Goal: Register for event/course

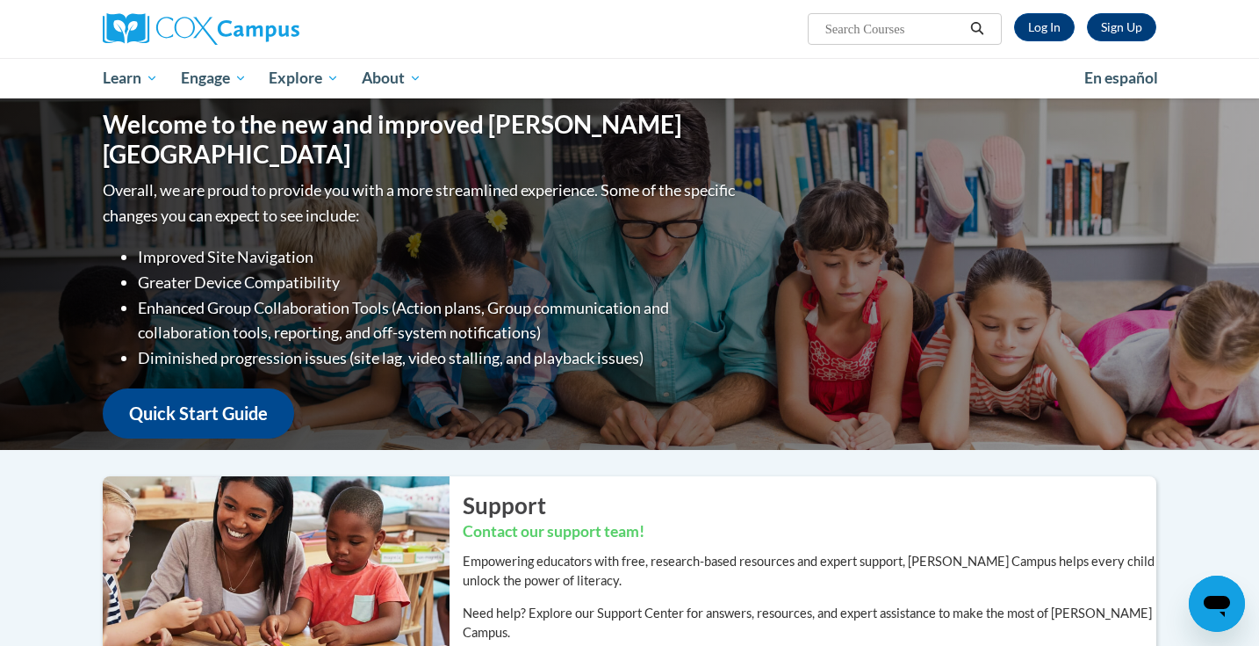
click at [676, 15] on span "Search Search..." at bounding box center [905, 29] width 194 height 32
click at [676, 26] on input "Search..." at bounding box center [894, 28] width 141 height 21
type input "reading comprehension"
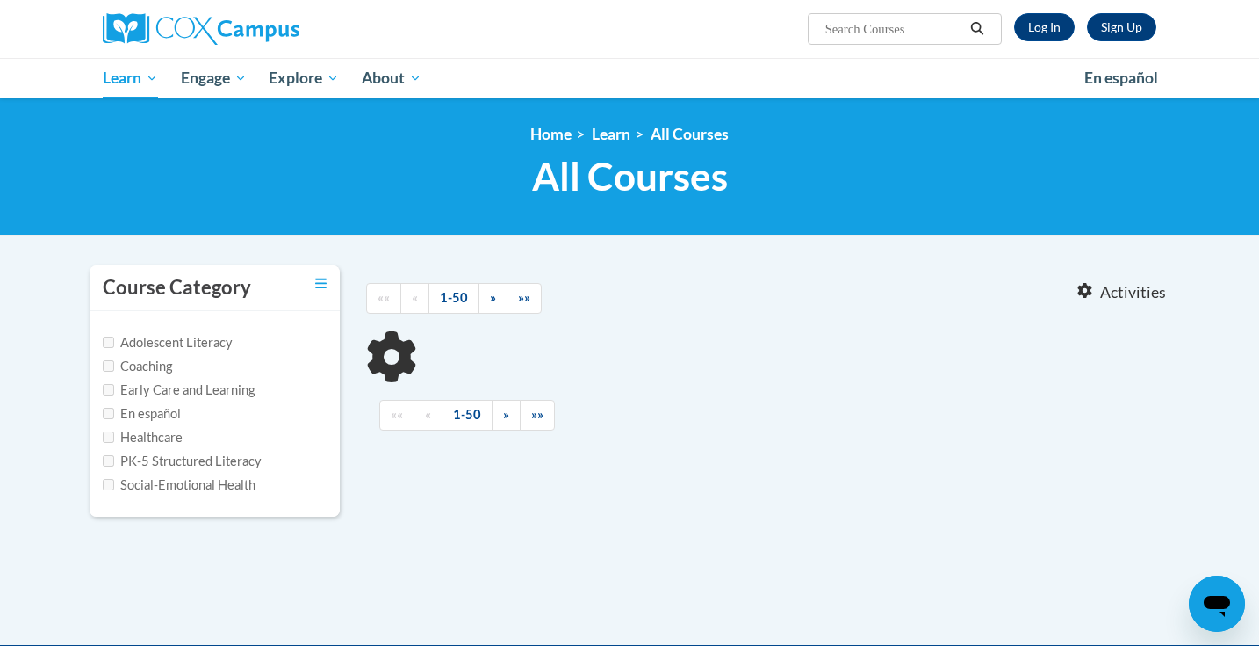
type input "reading comprehension"
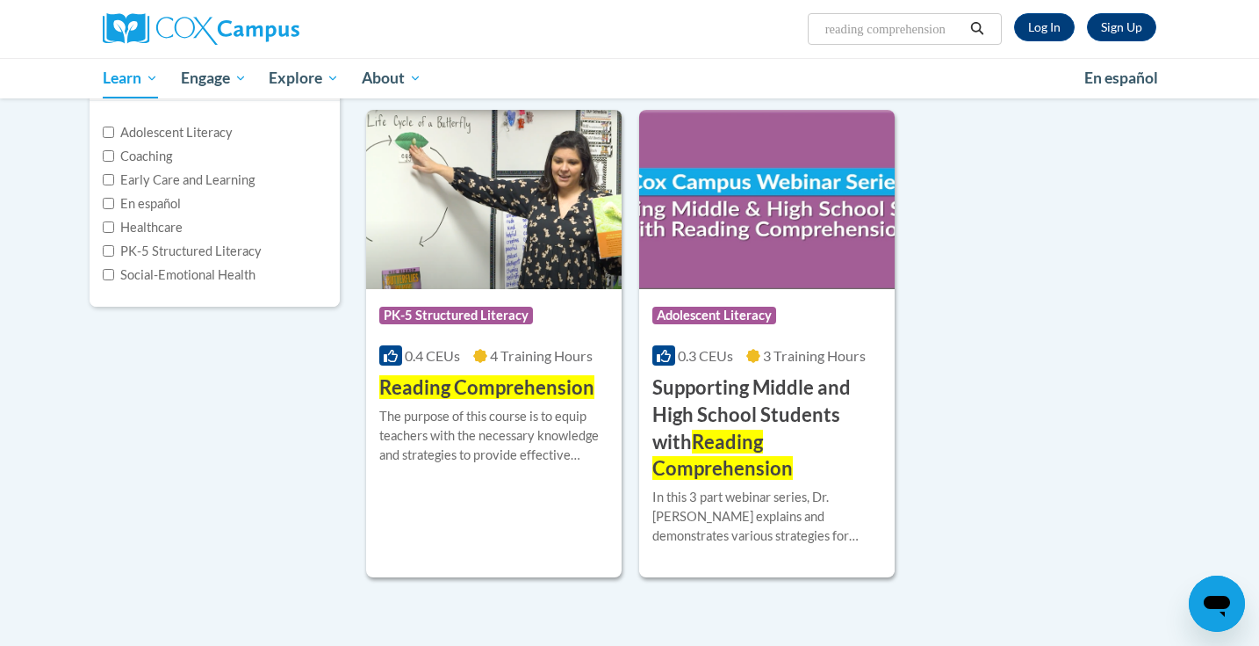
scroll to position [217, 0]
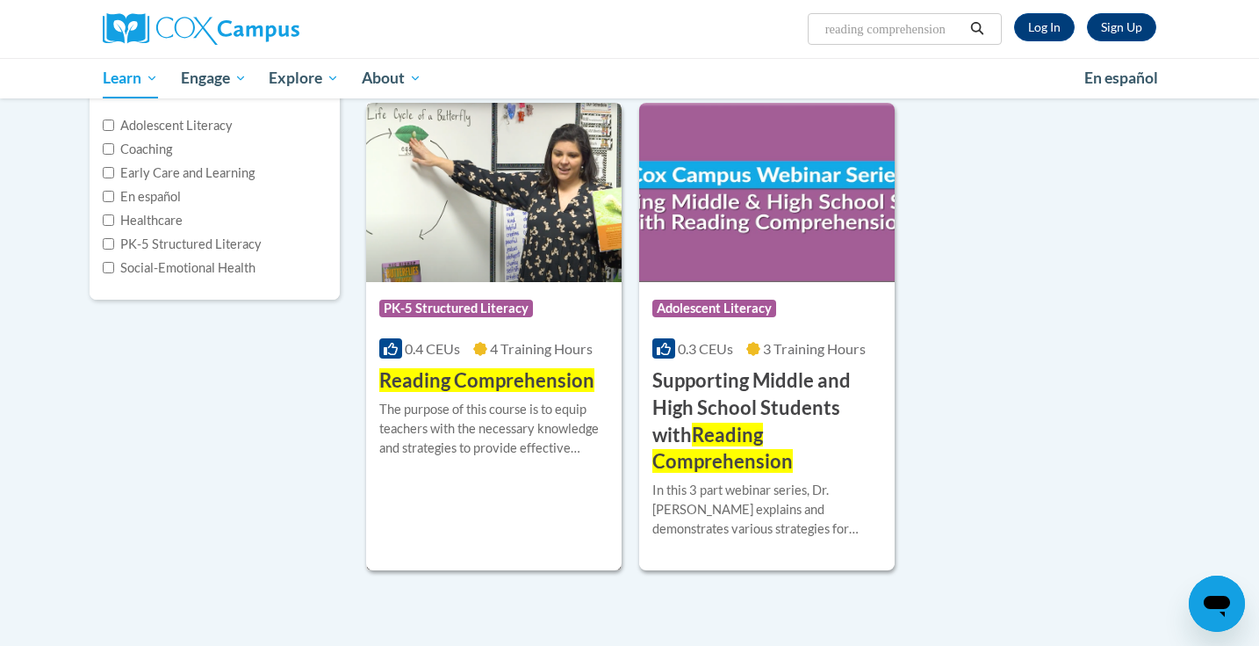
click at [524, 372] on span "Reading Comprehension" at bounding box center [486, 380] width 215 height 24
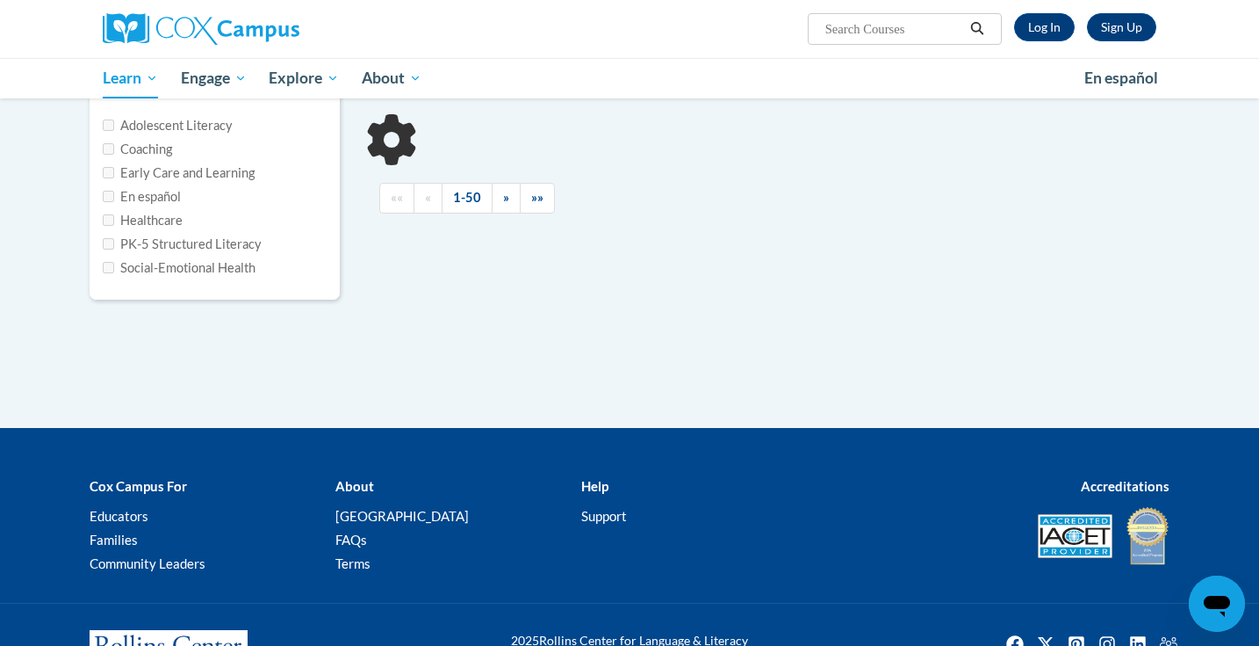
type input "reading comprehension"
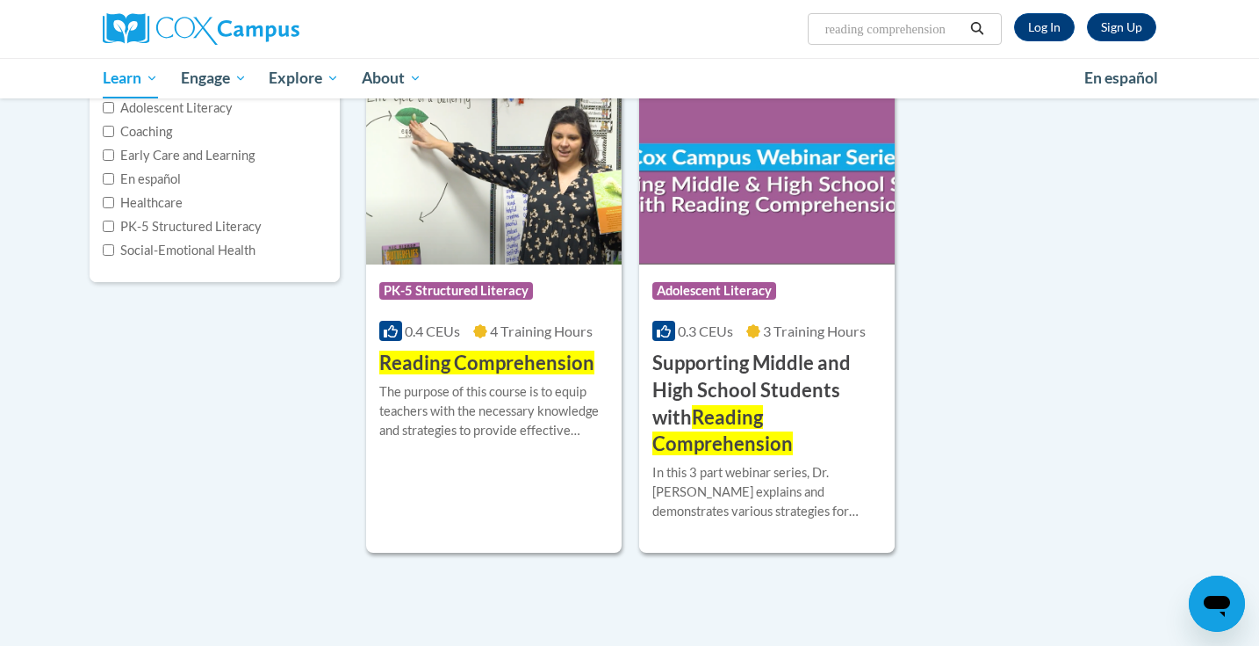
scroll to position [237, 0]
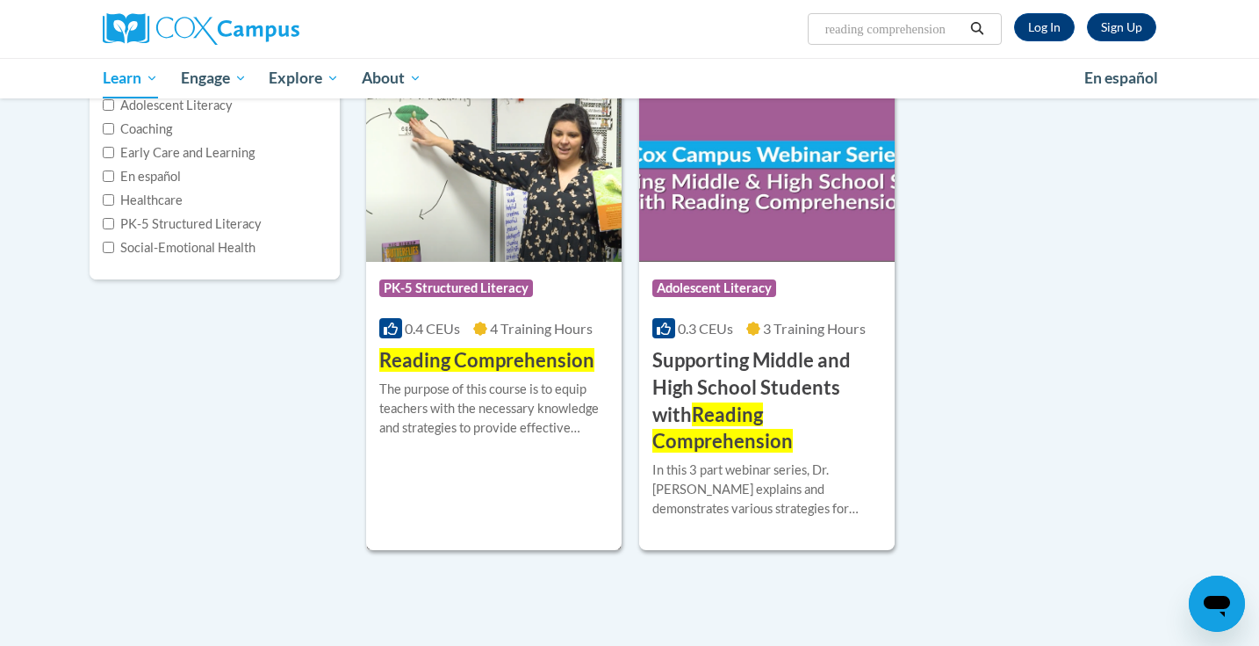
click at [515, 363] on span "Reading Comprehension" at bounding box center [486, 360] width 215 height 24
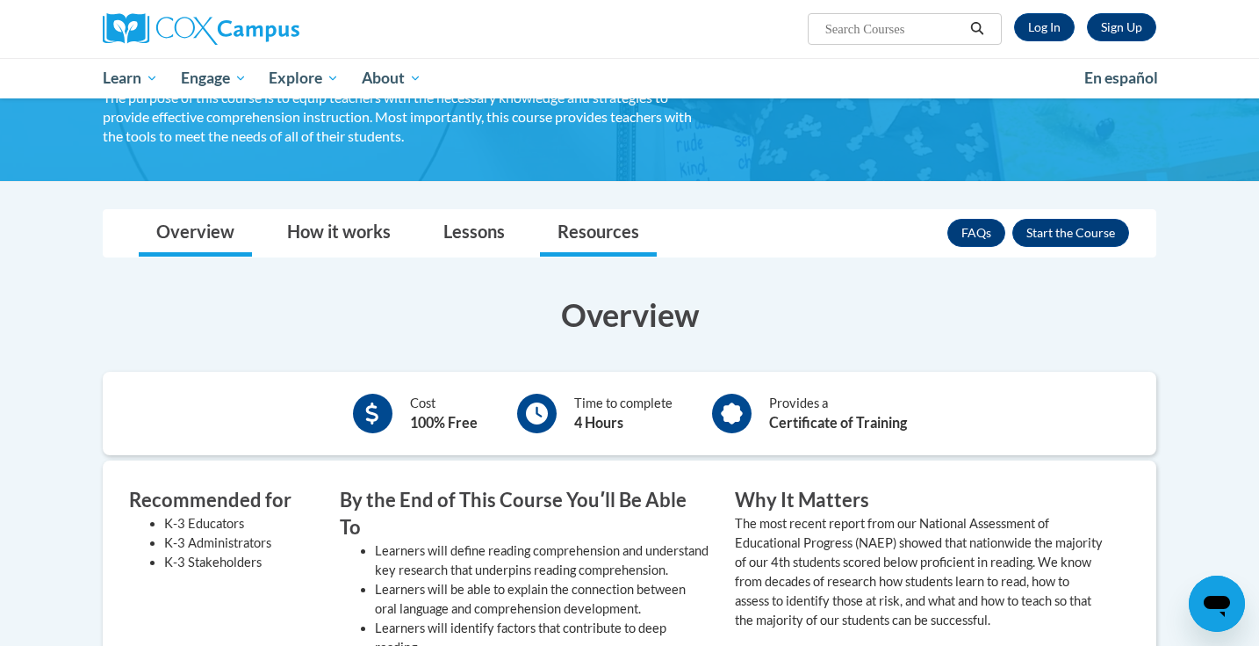
scroll to position [165, 0]
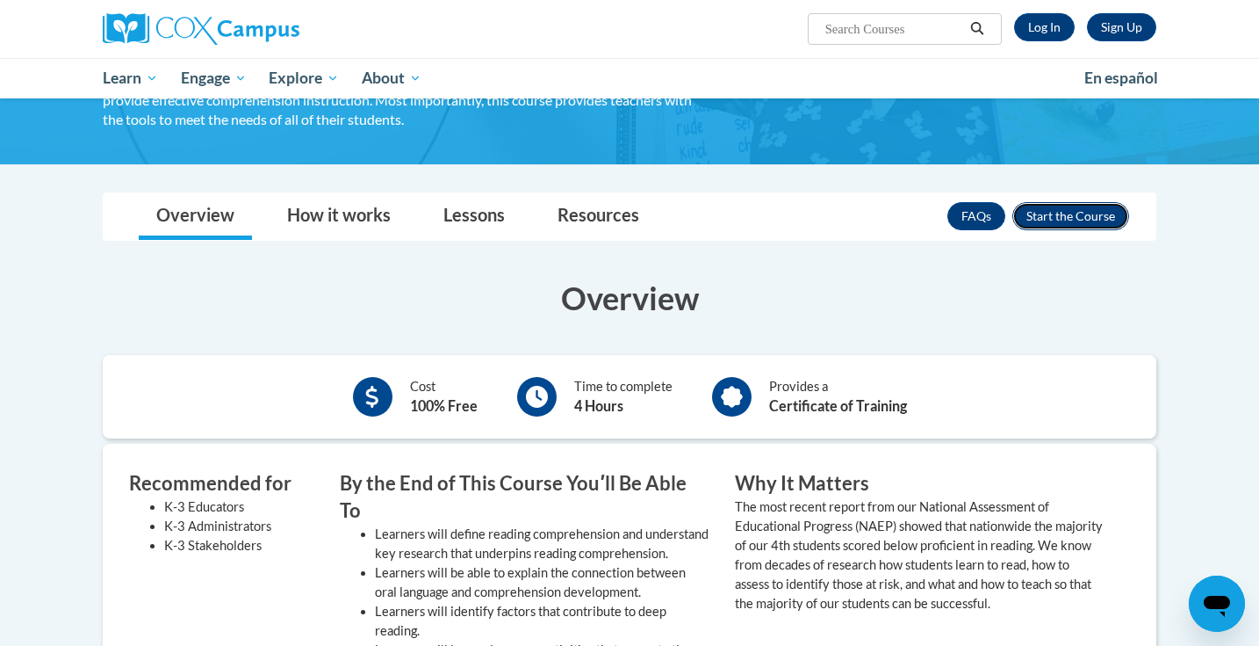
click at [1044, 210] on button "Enroll" at bounding box center [1071, 216] width 117 height 28
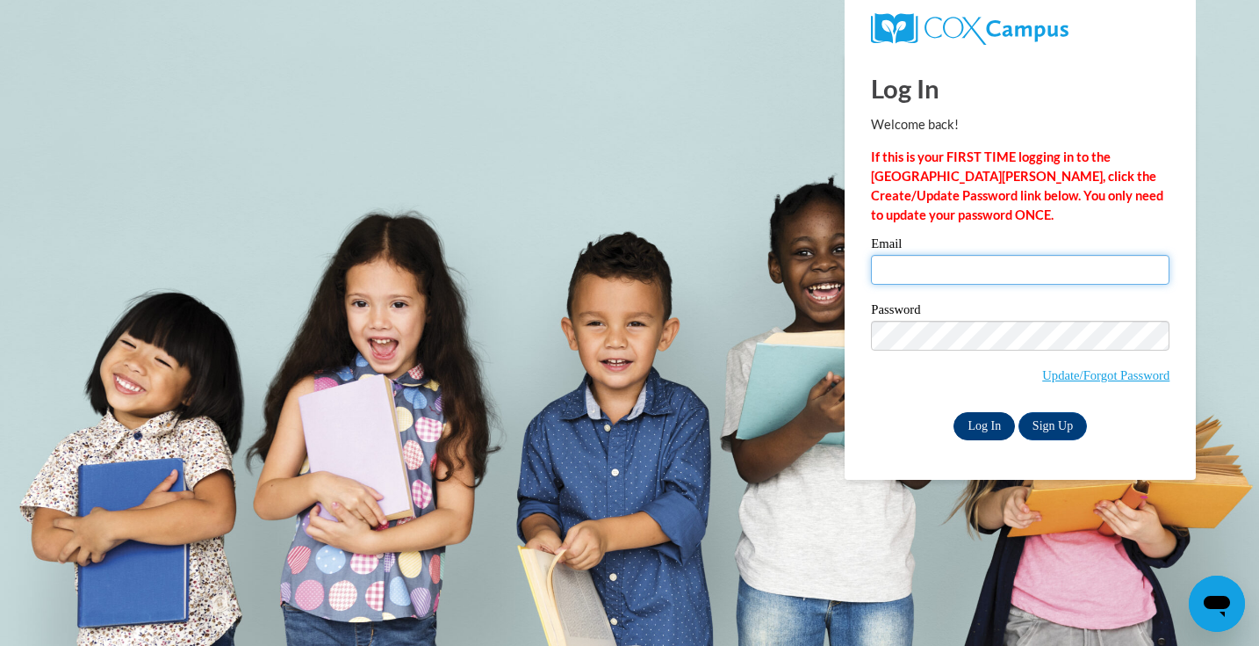
type input "[EMAIL_ADDRESS][DOMAIN_NAME]"
click at [990, 425] on input "Log In" at bounding box center [984, 426] width 61 height 28
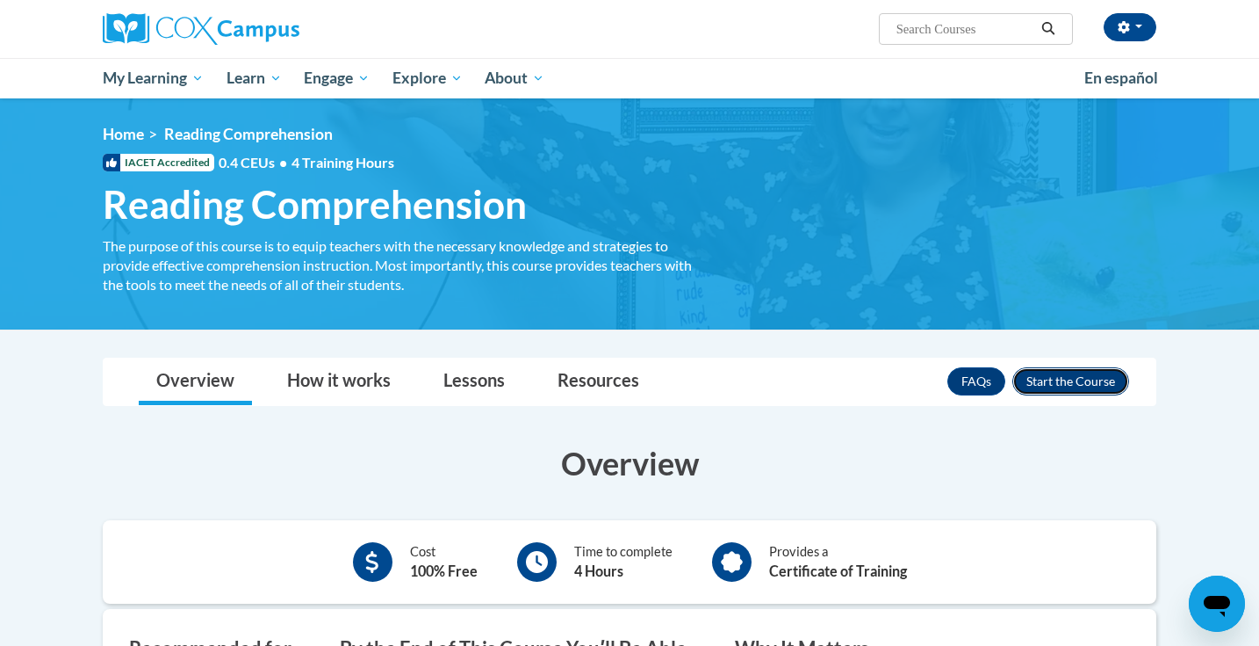
click at [1085, 374] on button "Enroll" at bounding box center [1071, 381] width 117 height 28
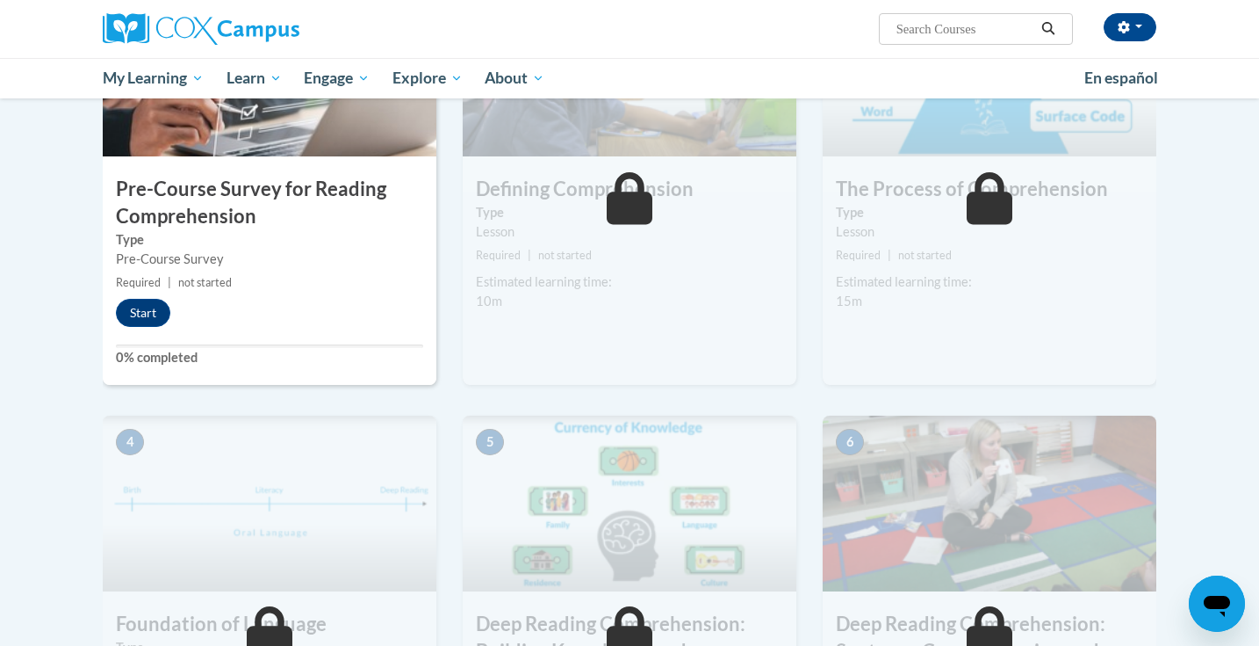
scroll to position [437, 0]
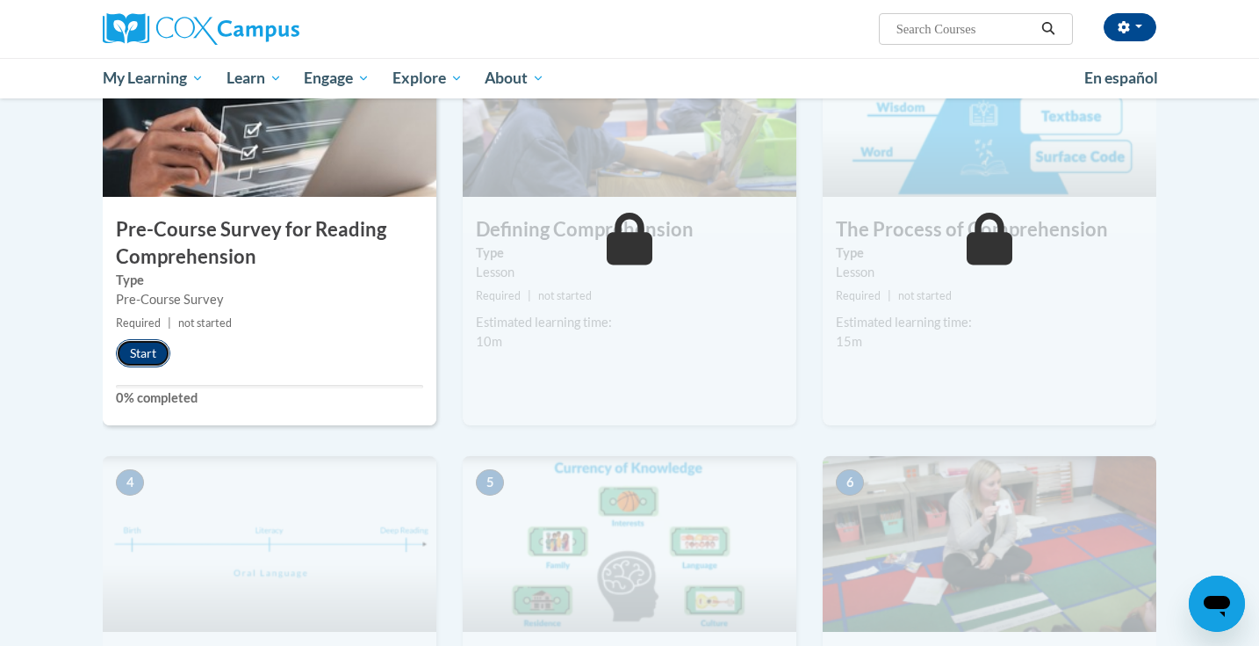
click at [149, 358] on button "Start" at bounding box center [143, 353] width 54 height 28
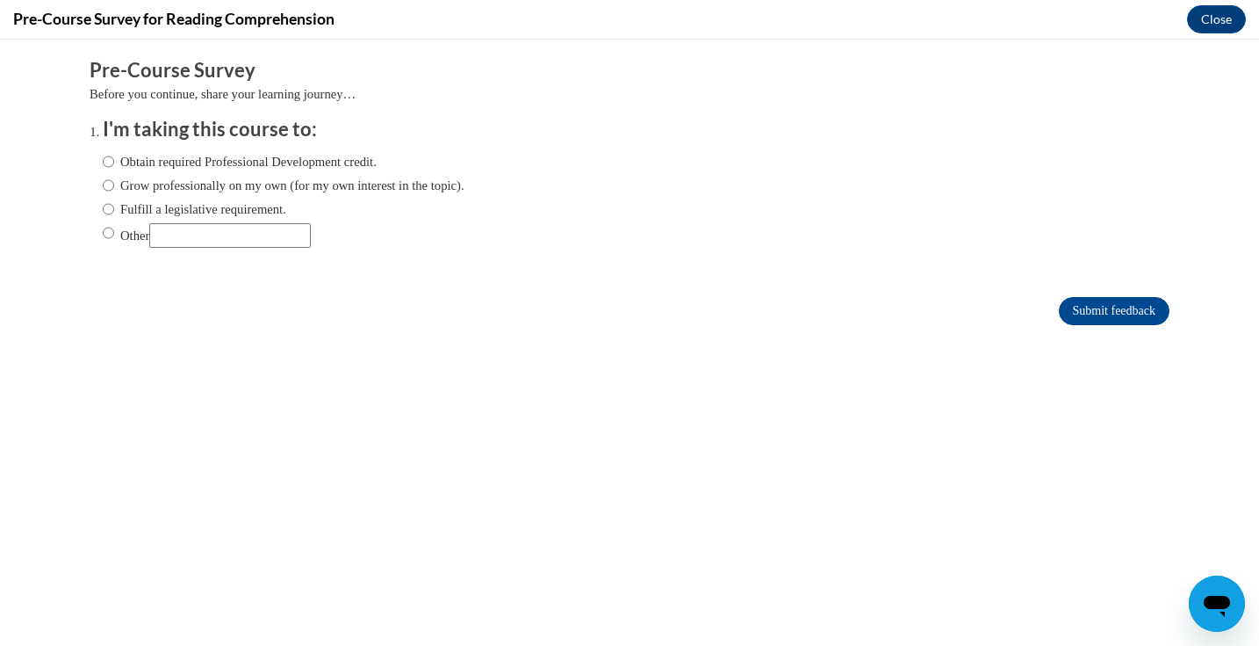
scroll to position [0, 0]
click at [172, 161] on label "Obtain required Professional Development credit." at bounding box center [240, 161] width 274 height 19
click at [114, 161] on input "Obtain required Professional Development credit." at bounding box center [108, 161] width 11 height 19
radio input "true"
click at [1103, 311] on input "Submit feedback" at bounding box center [1114, 311] width 111 height 28
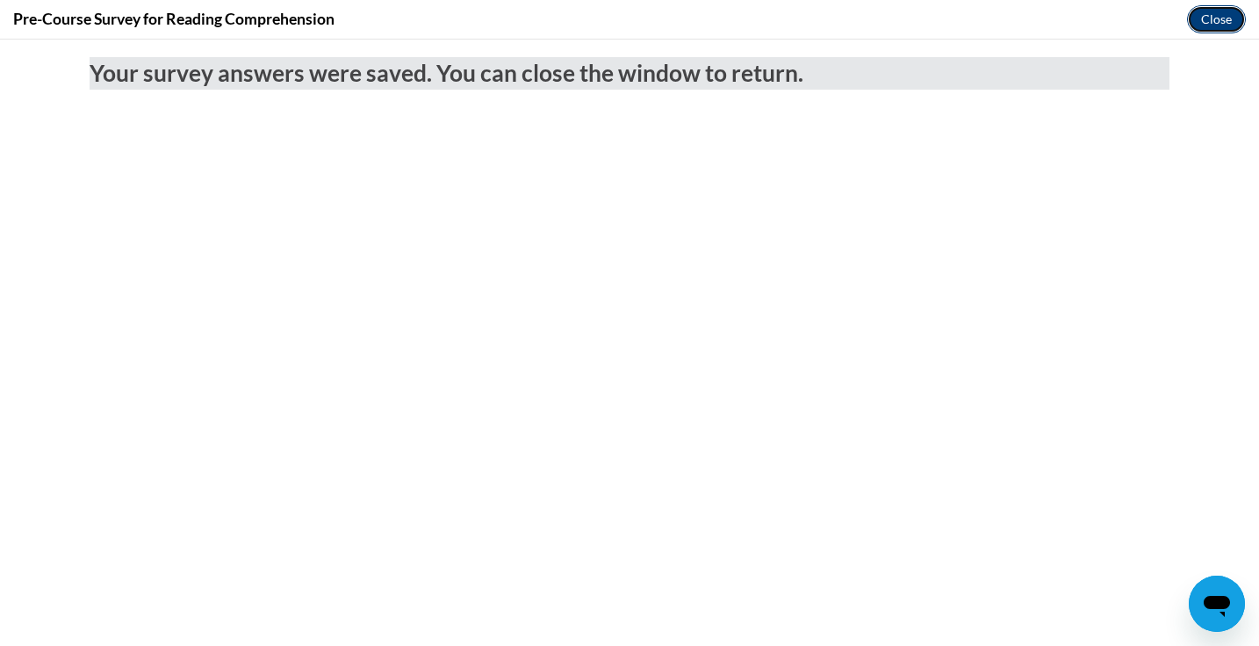
click at [1217, 14] on button "Close" at bounding box center [1216, 19] width 59 height 28
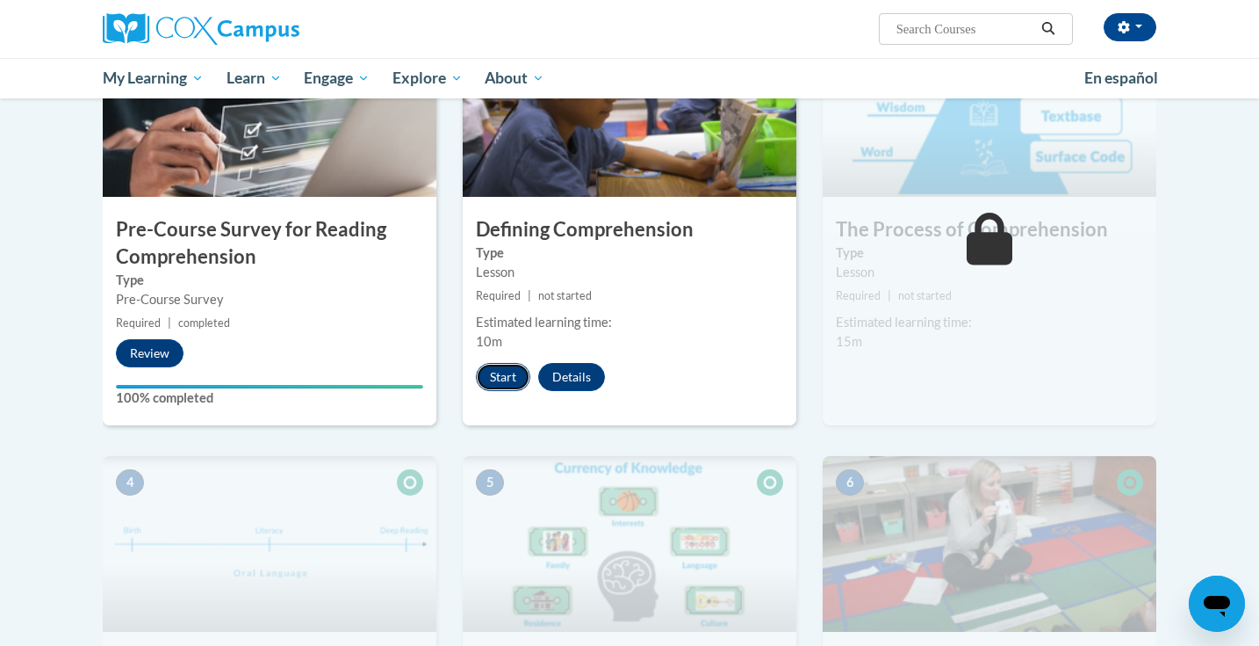
click at [507, 378] on button "Start" at bounding box center [503, 377] width 54 height 28
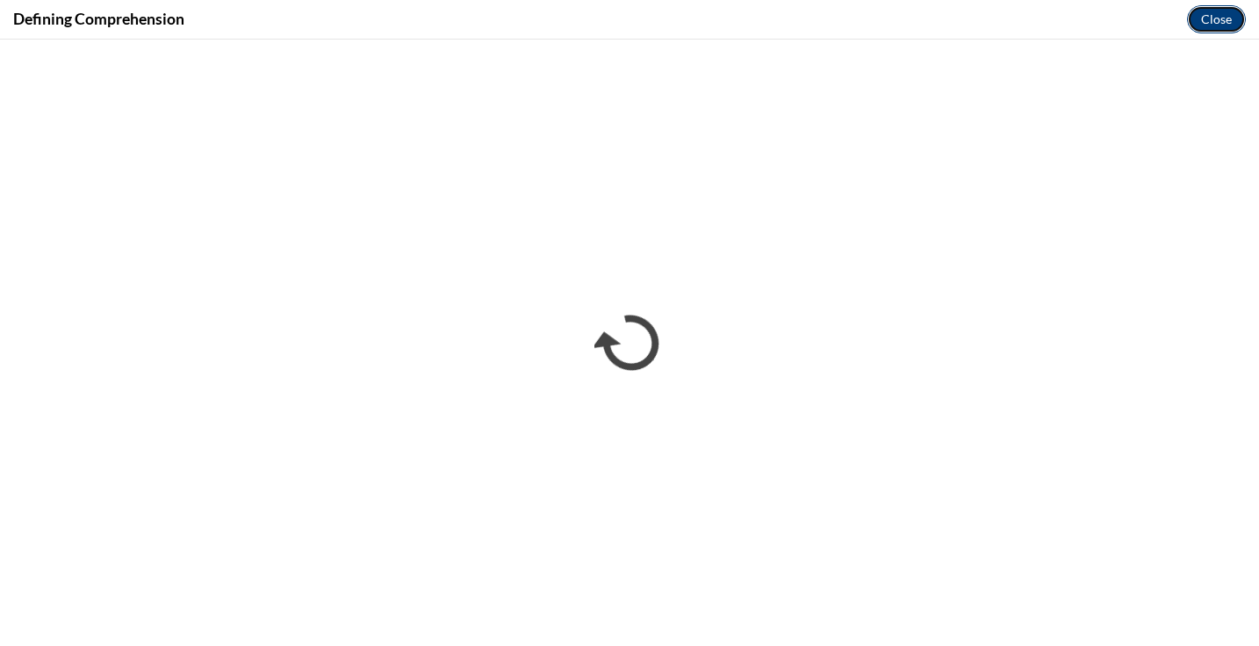
click at [1218, 11] on button "Close" at bounding box center [1216, 19] width 59 height 28
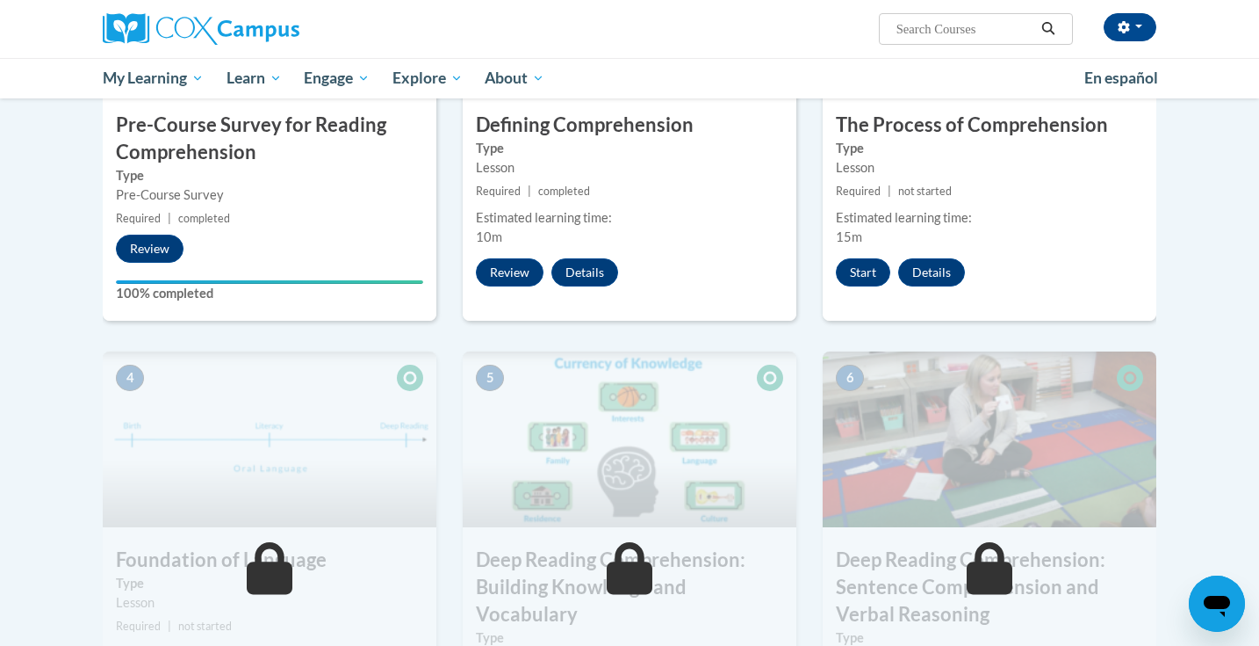
scroll to position [545, 0]
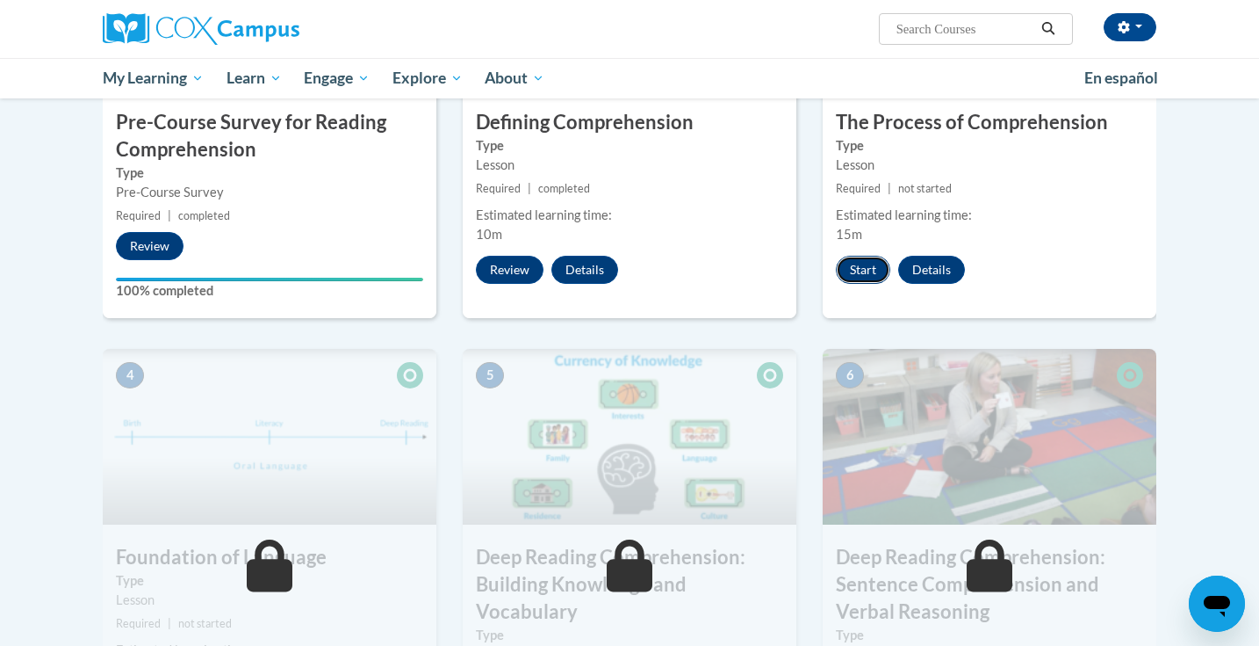
click at [868, 274] on button "Start" at bounding box center [863, 270] width 54 height 28
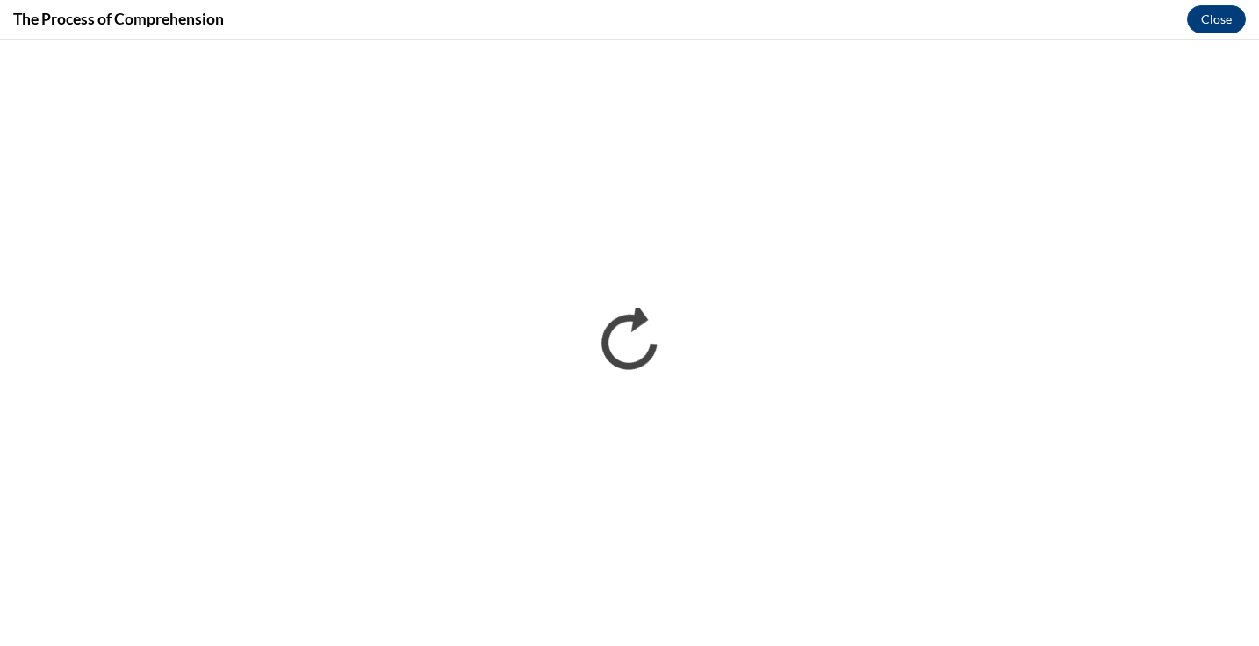
scroll to position [0, 0]
